Goal: Navigation & Orientation: Understand site structure

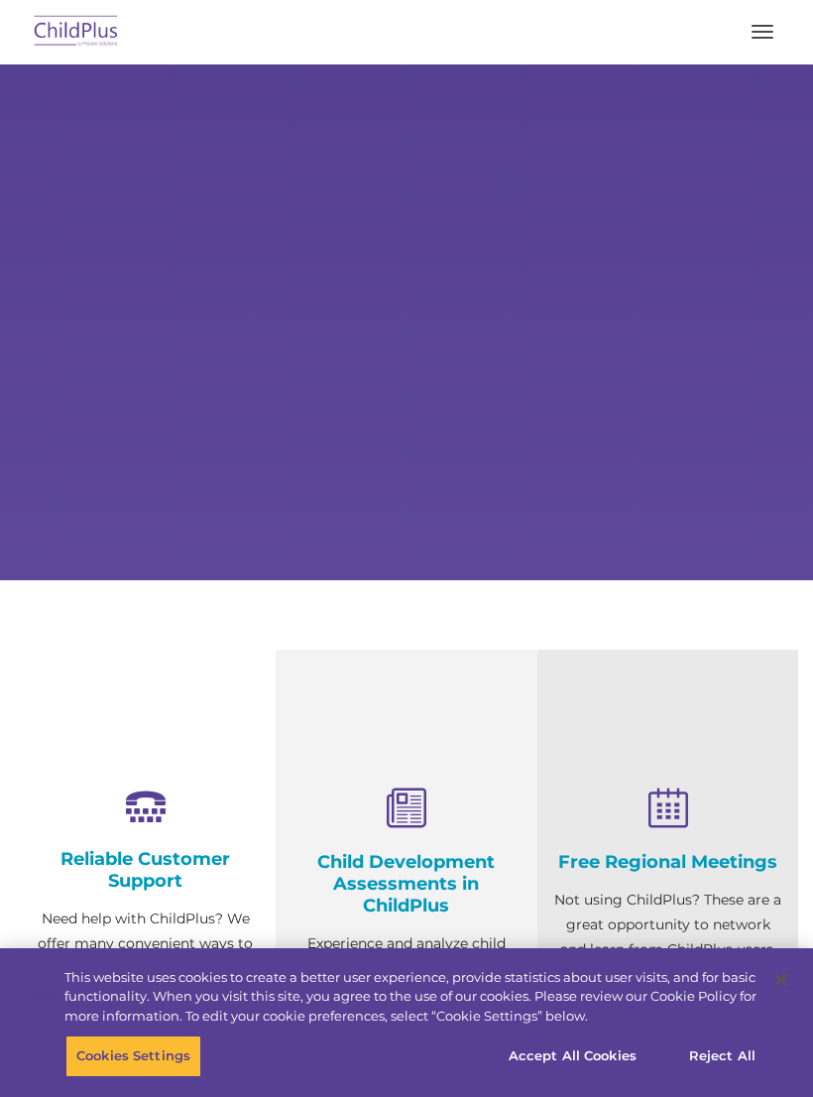
select select "MEDIUM"
click at [442, 735] on div "Child Development Assessments in ChildPlus Experience and analyze child assessm…" at bounding box center [406, 954] width 261 height 609
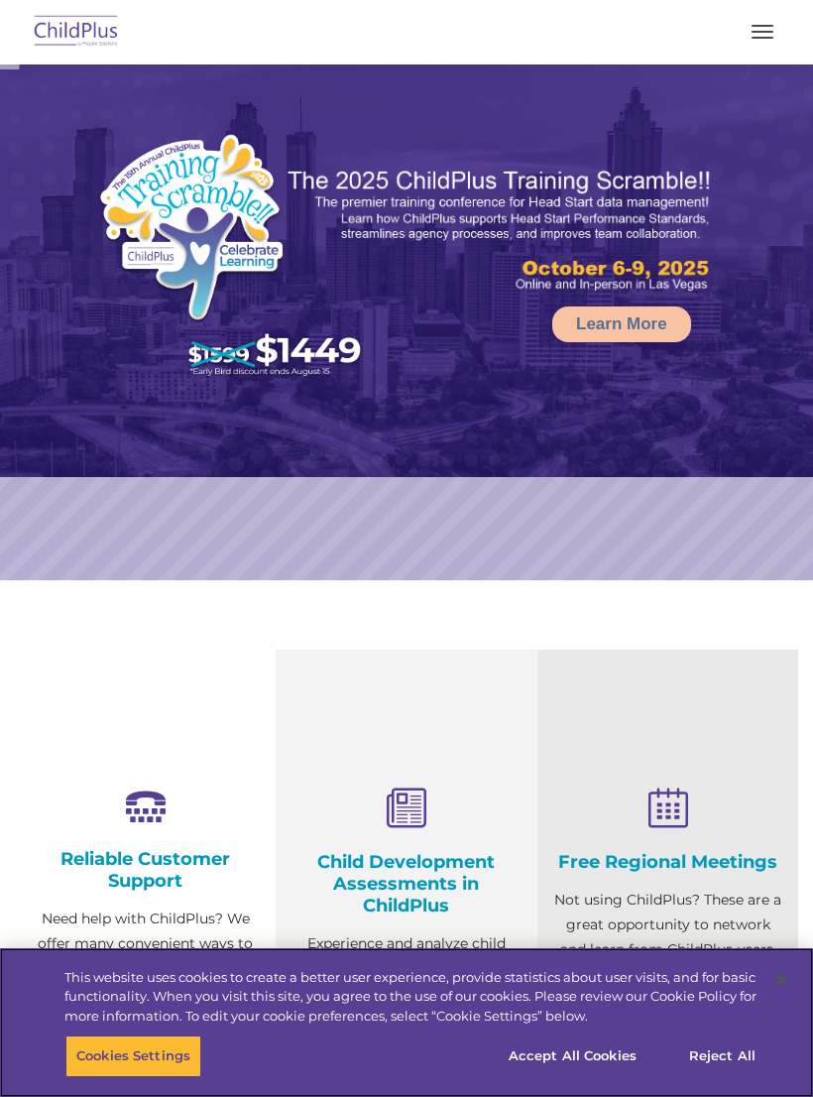
select select "MEDIUM"
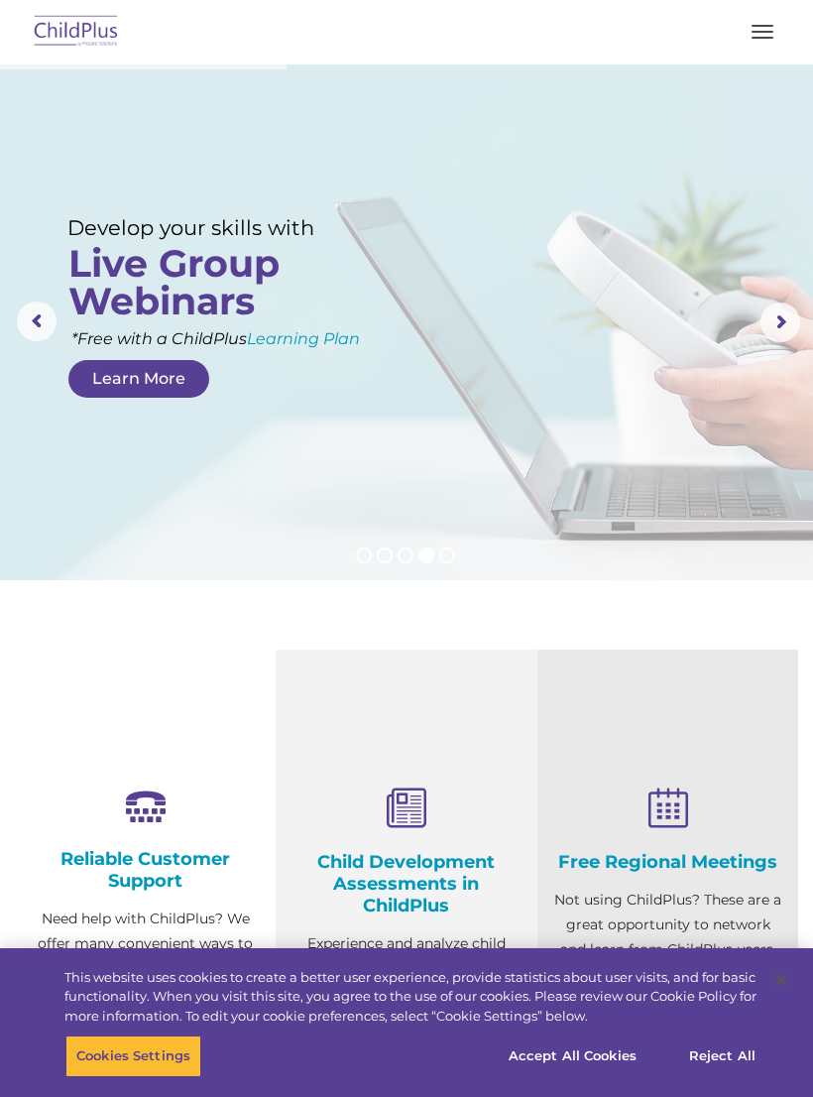
click at [752, 33] on button "button" at bounding box center [763, 32] width 42 height 32
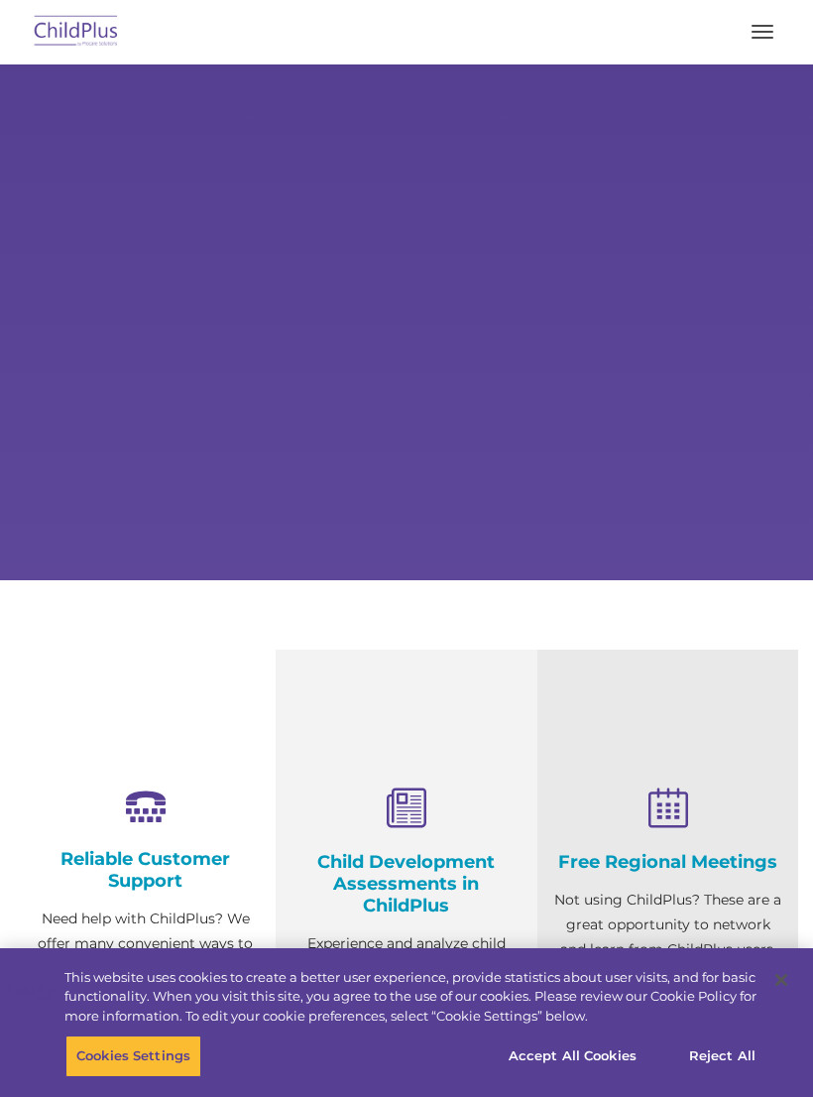
click at [758, 40] on button "button" at bounding box center [763, 32] width 42 height 32
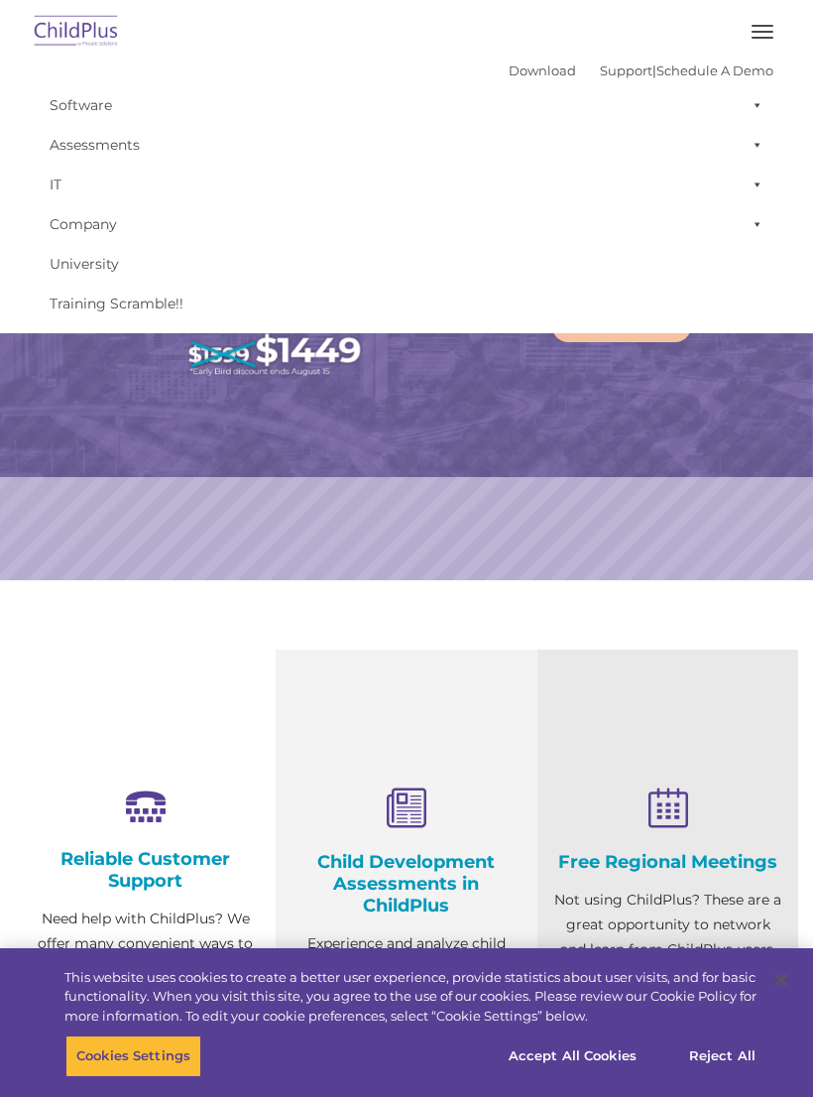
select select "MEDIUM"
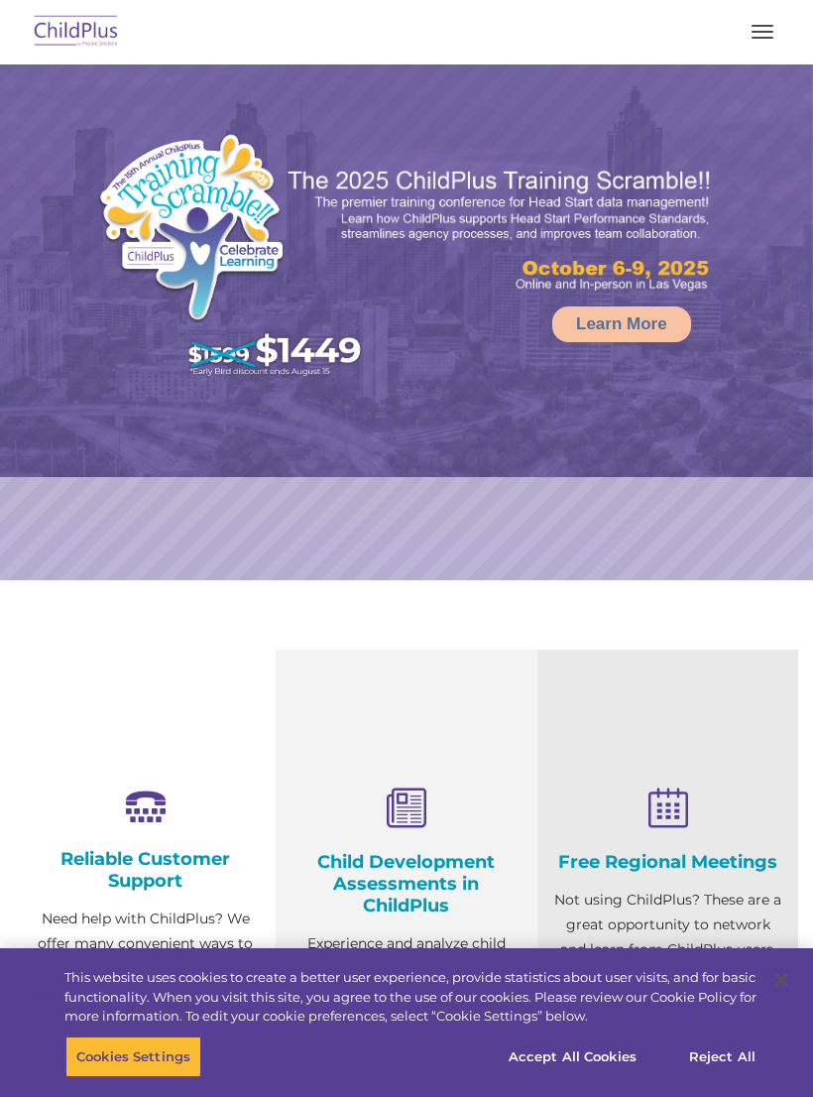
select select "MEDIUM"
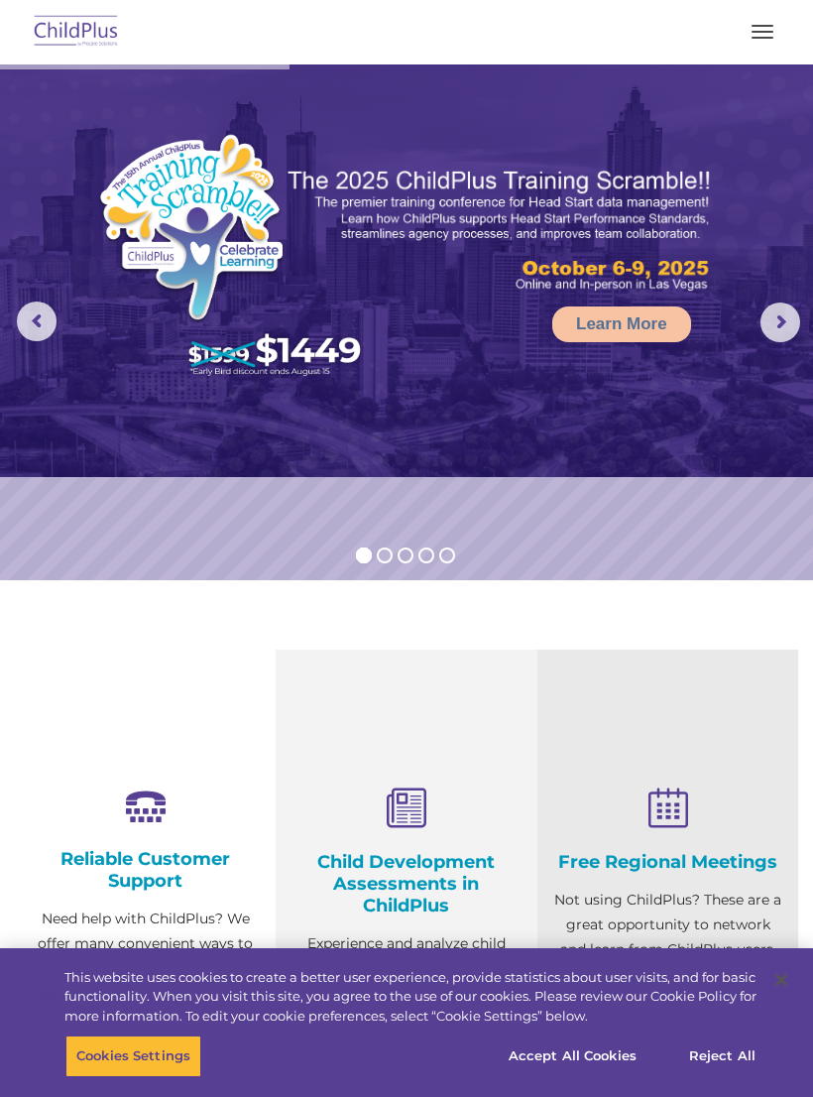
click at [759, 23] on button "button" at bounding box center [763, 32] width 42 height 32
